Goal: Check status: Check status

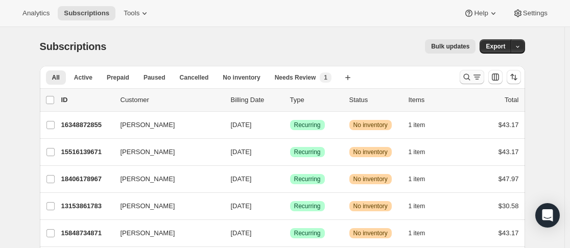
click at [472, 78] on icon "Search and filter results" at bounding box center [467, 77] width 10 height 10
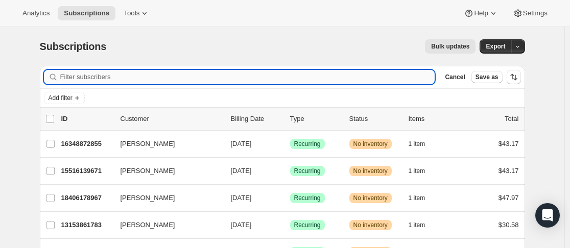
paste input "steviegr93@gmail.com"
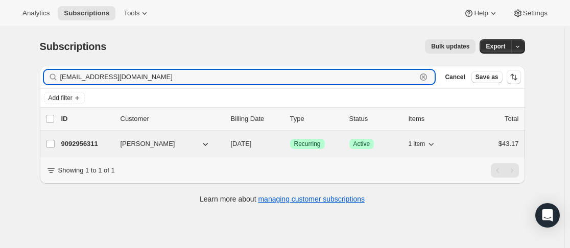
type input "steviegr93@gmail.com"
click at [115, 144] on div "9092956311 Stevie Rhodes 08/28/2025 Success Recurring Success Active 1 item $43…" at bounding box center [290, 144] width 458 height 14
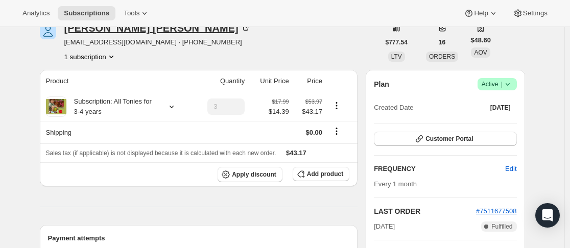
scroll to position [102, 0]
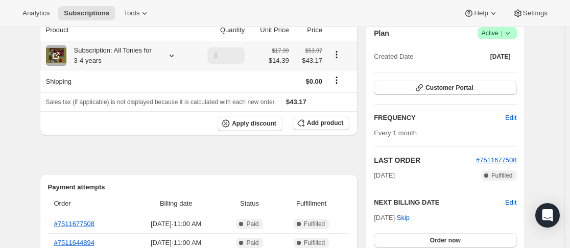
click at [176, 57] on icon at bounding box center [172, 56] width 10 height 10
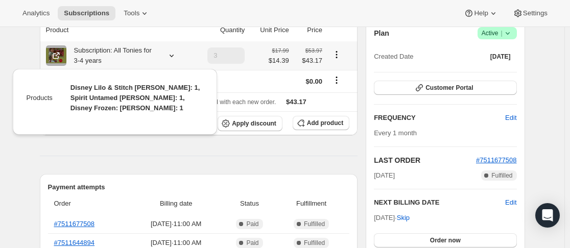
click at [176, 57] on icon at bounding box center [172, 56] width 10 height 10
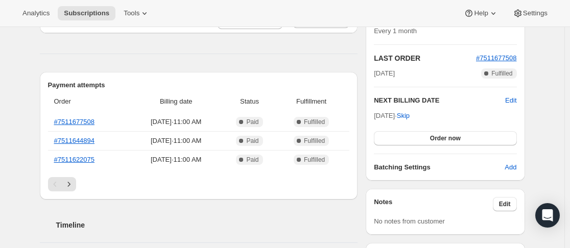
scroll to position [256, 0]
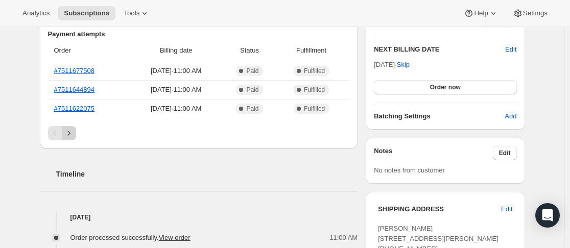
click at [73, 135] on icon "Next" at bounding box center [69, 133] width 10 height 10
click at [89, 88] on link "#7511536129" at bounding box center [74, 90] width 41 height 8
